Goal: Task Accomplishment & Management: Manage account settings

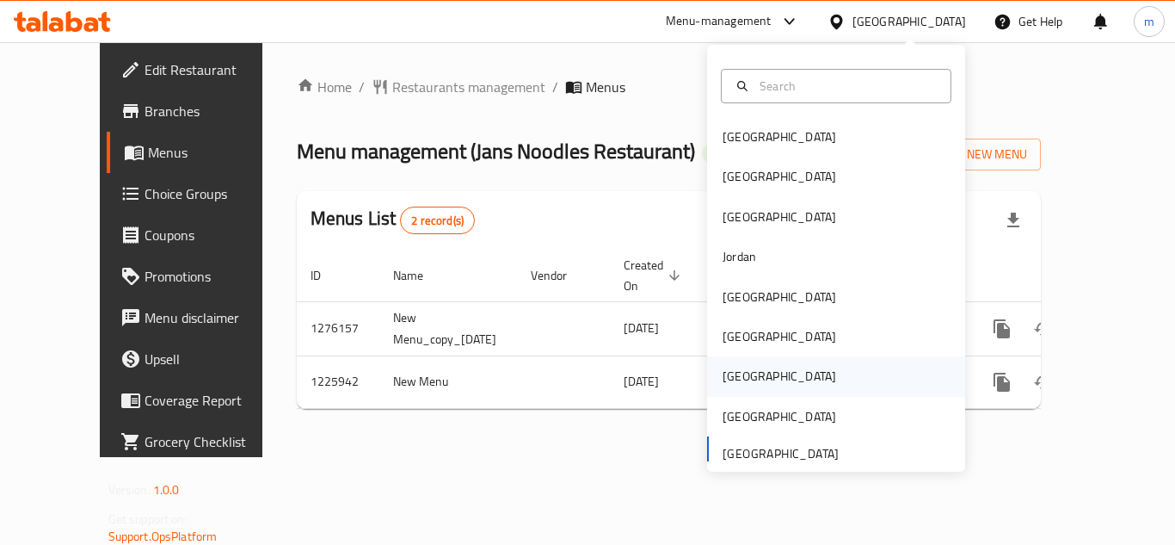
click at [768, 369] on div "Qatar" at bounding box center [836, 376] width 258 height 40
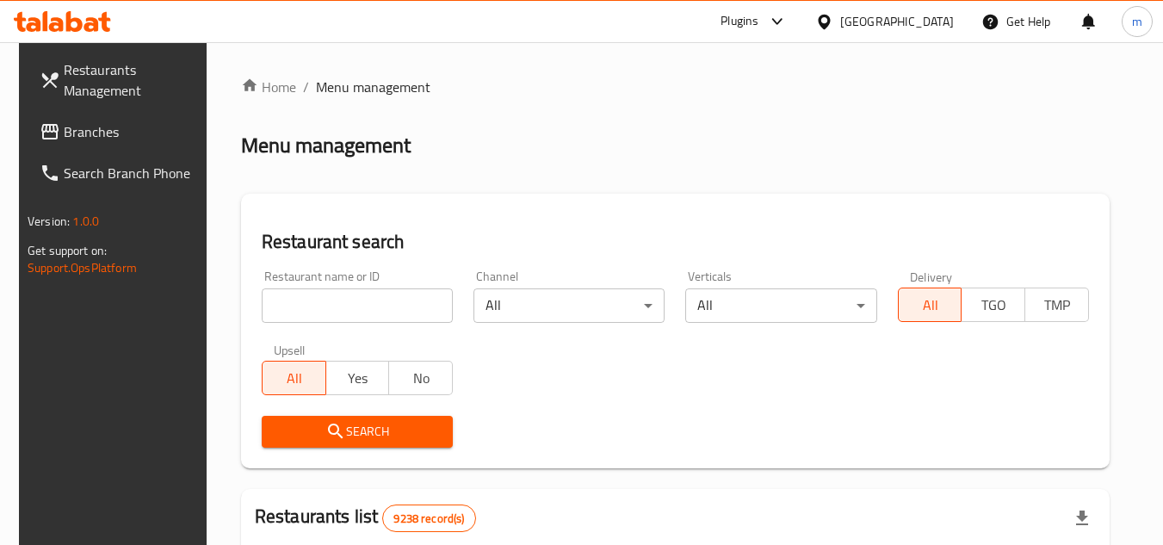
click at [132, 132] on span "Branches" at bounding box center [132, 131] width 136 height 21
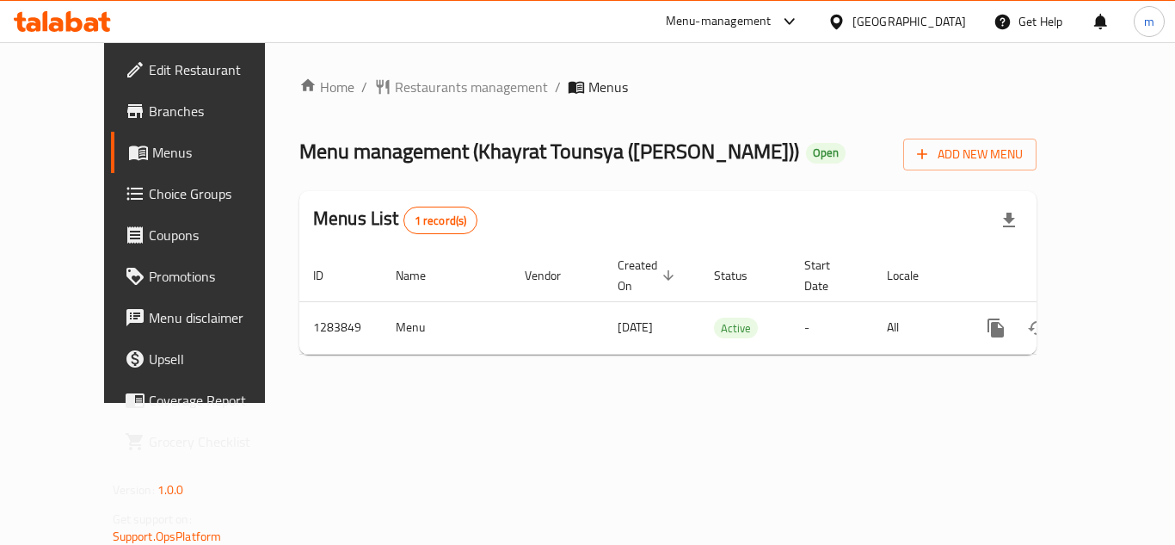
click at [149, 77] on span "Edit Restaurant" at bounding box center [218, 69] width 138 height 21
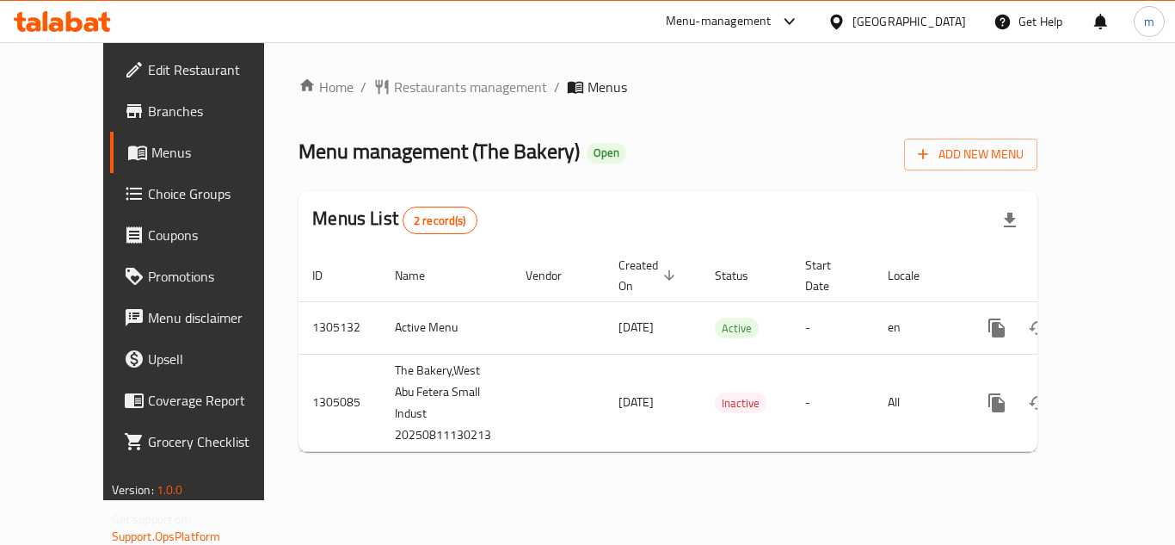
click at [148, 71] on span "Edit Restaurant" at bounding box center [217, 69] width 138 height 21
